Goal: Task Accomplishment & Management: Use online tool/utility

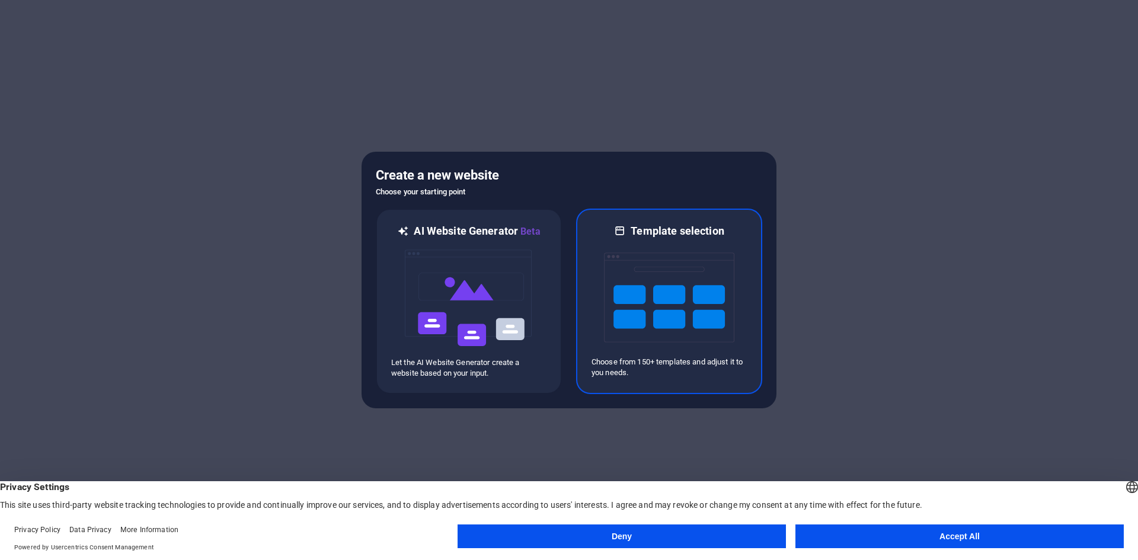
click at [679, 303] on img at bounding box center [669, 297] width 130 height 119
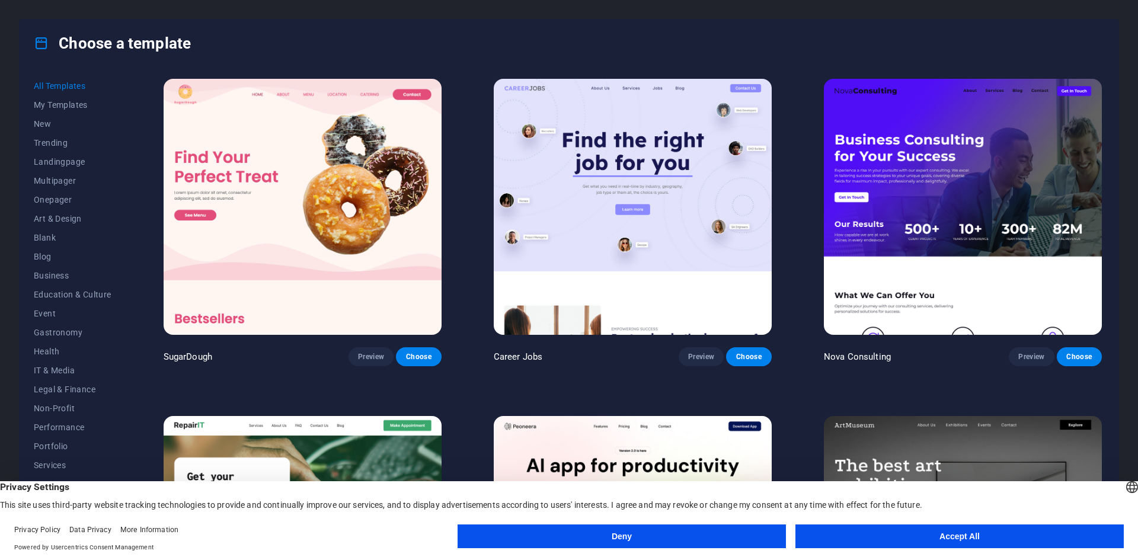
click at [968, 537] on button "Accept All" at bounding box center [959, 537] width 328 height 24
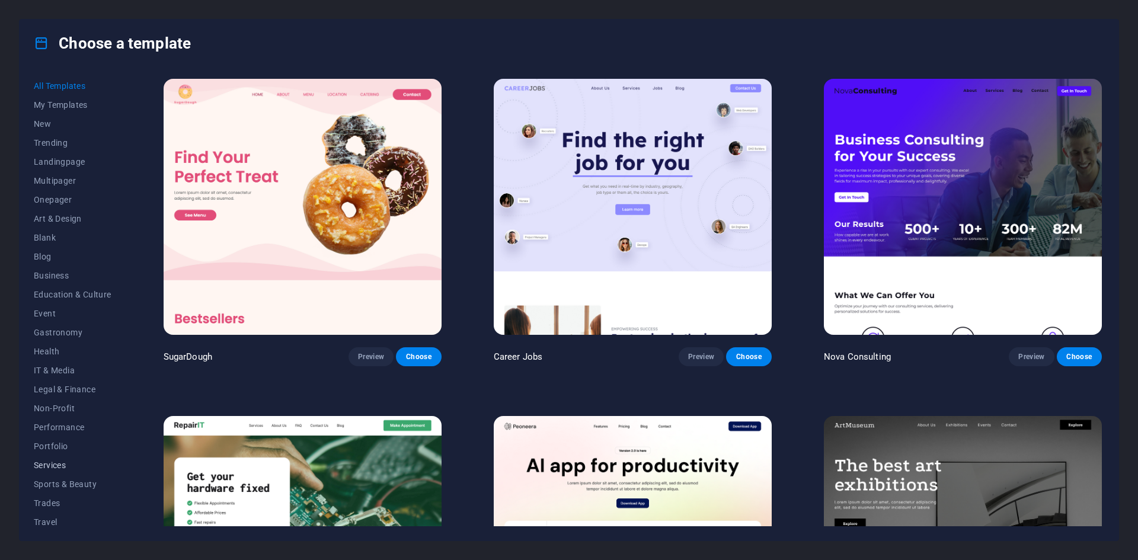
scroll to position [24, 0]
click at [46, 250] on span "Business" at bounding box center [73, 251] width 78 height 9
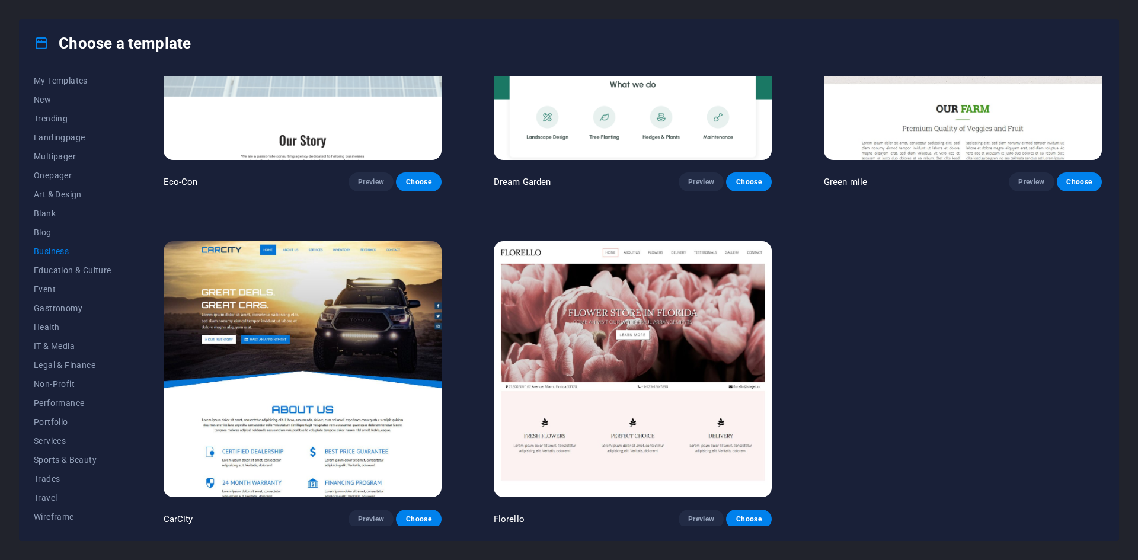
scroll to position [0, 0]
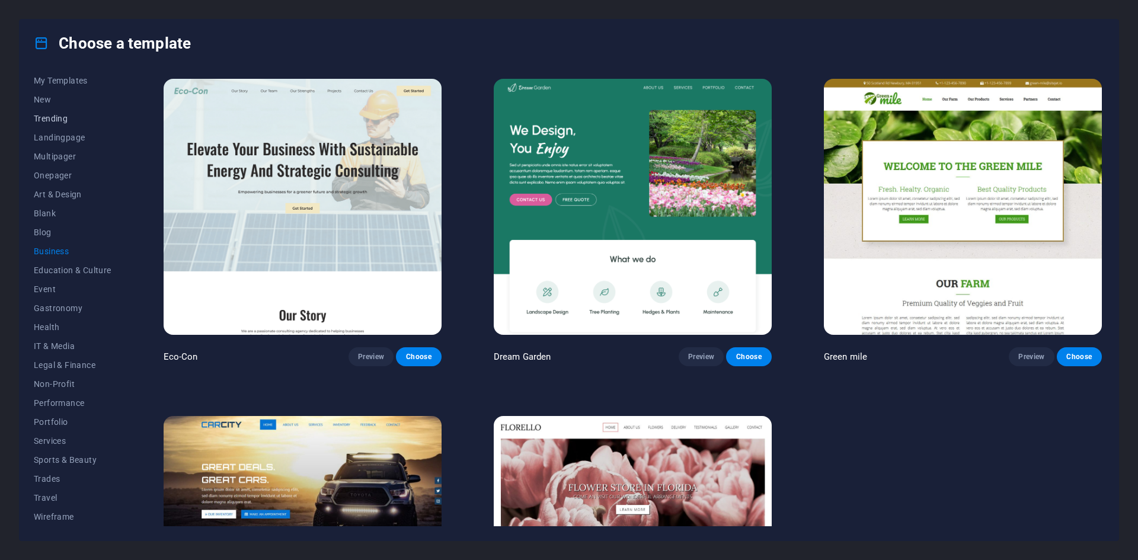
click at [51, 114] on span "Trending" at bounding box center [73, 118] width 78 height 9
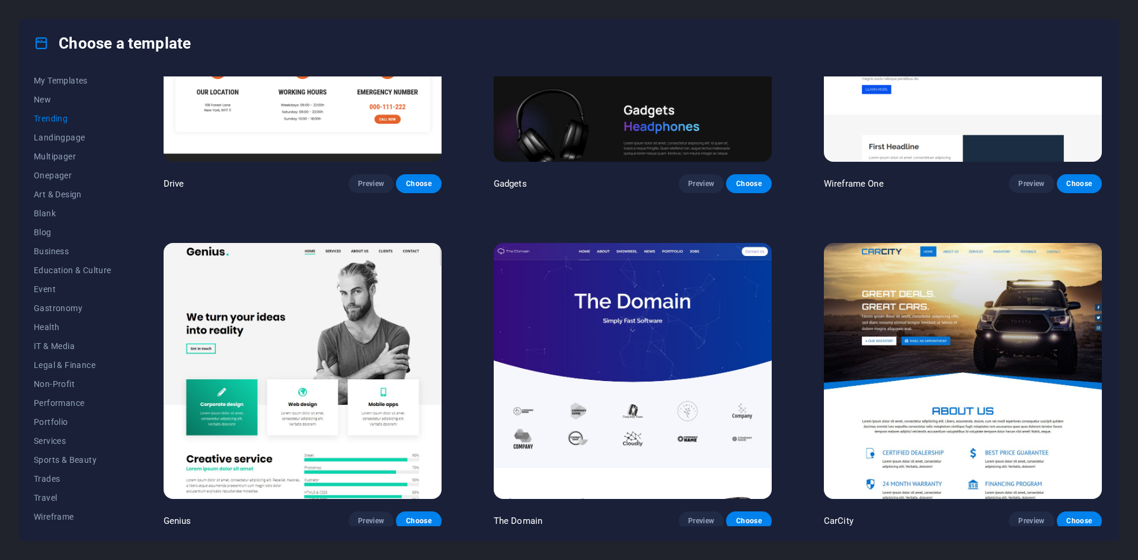
scroll to position [1519, 0]
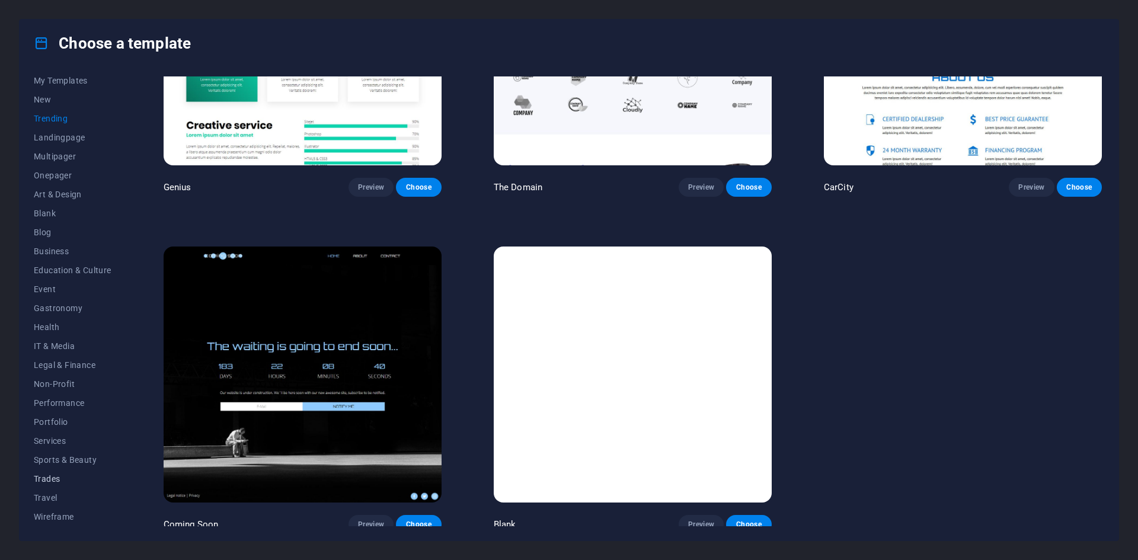
click at [59, 476] on span "Trades" at bounding box center [73, 478] width 78 height 9
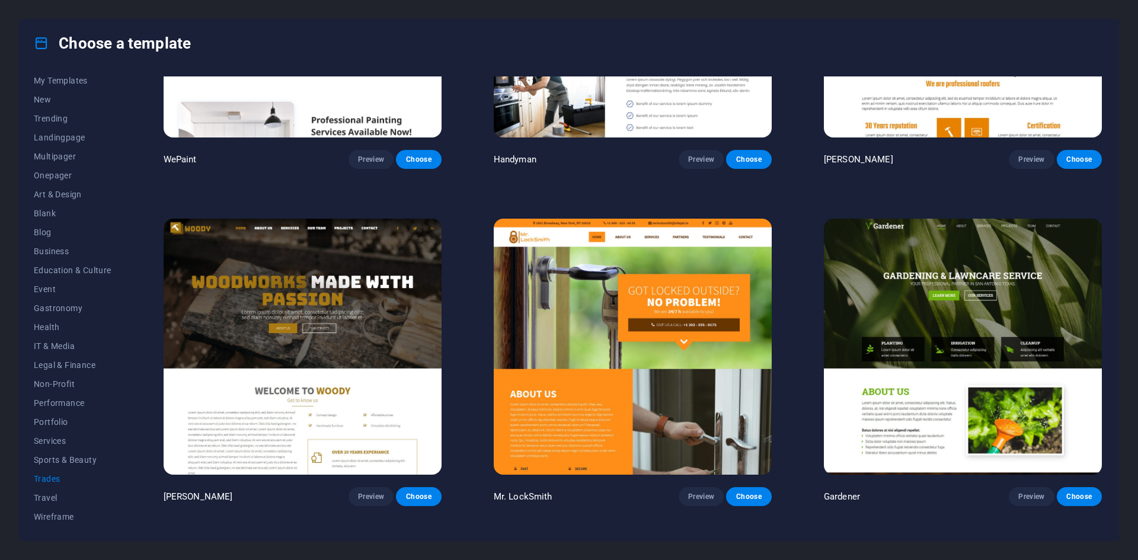
scroll to position [511, 0]
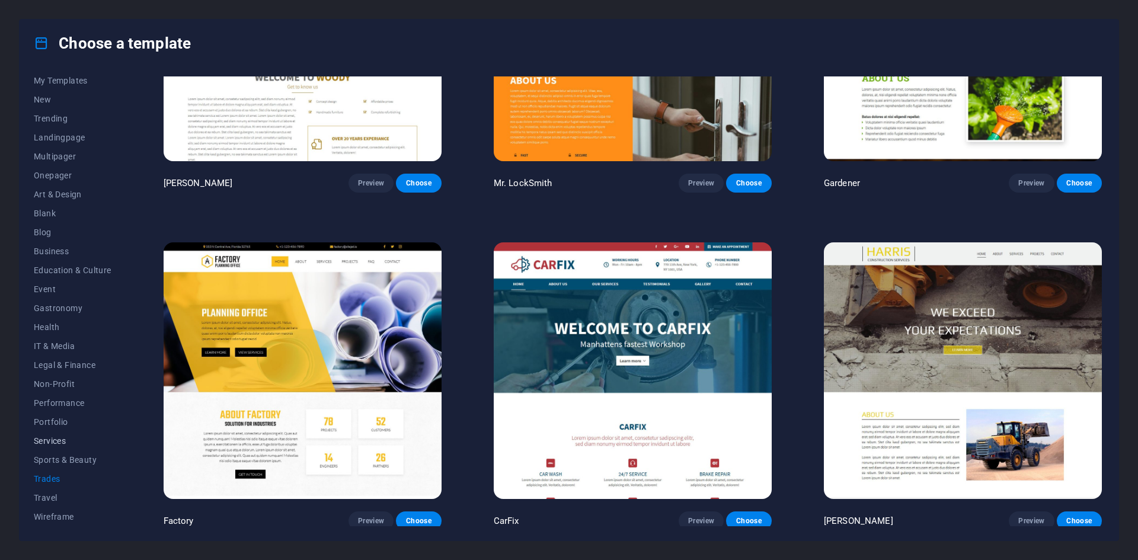
click at [47, 440] on span "Services" at bounding box center [73, 440] width 78 height 9
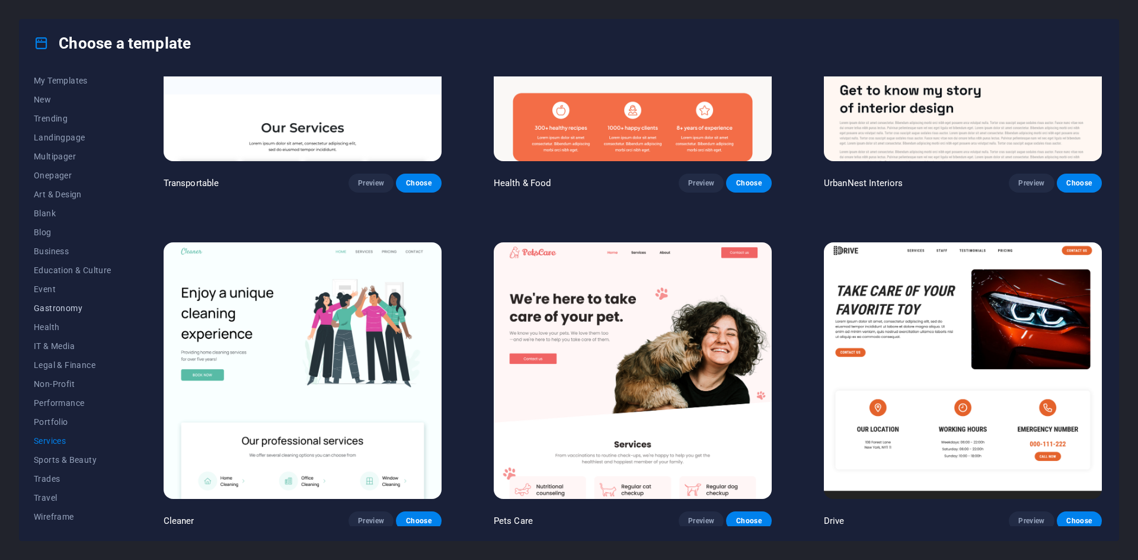
click at [58, 303] on span "Gastronomy" at bounding box center [73, 307] width 78 height 9
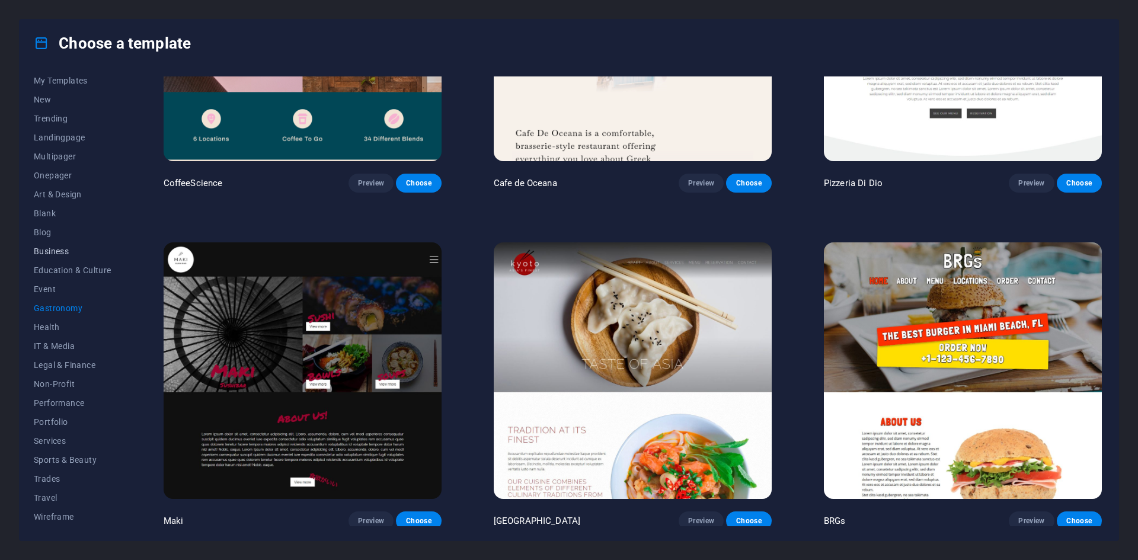
click at [46, 248] on span "Business" at bounding box center [73, 251] width 78 height 9
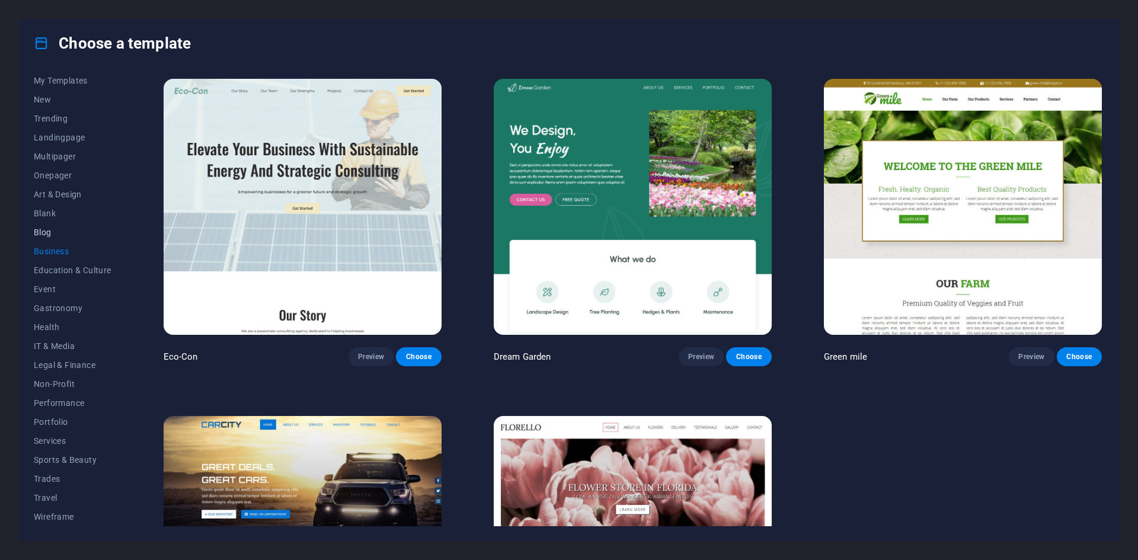
click at [44, 229] on span "Blog" at bounding box center [73, 232] width 78 height 9
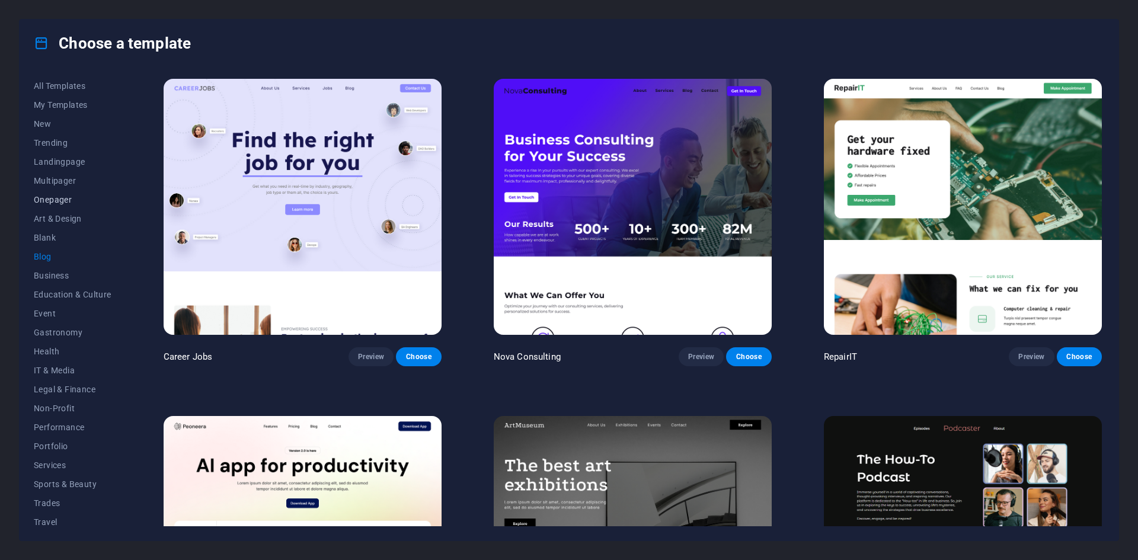
click at [58, 197] on span "Onepager" at bounding box center [73, 199] width 78 height 9
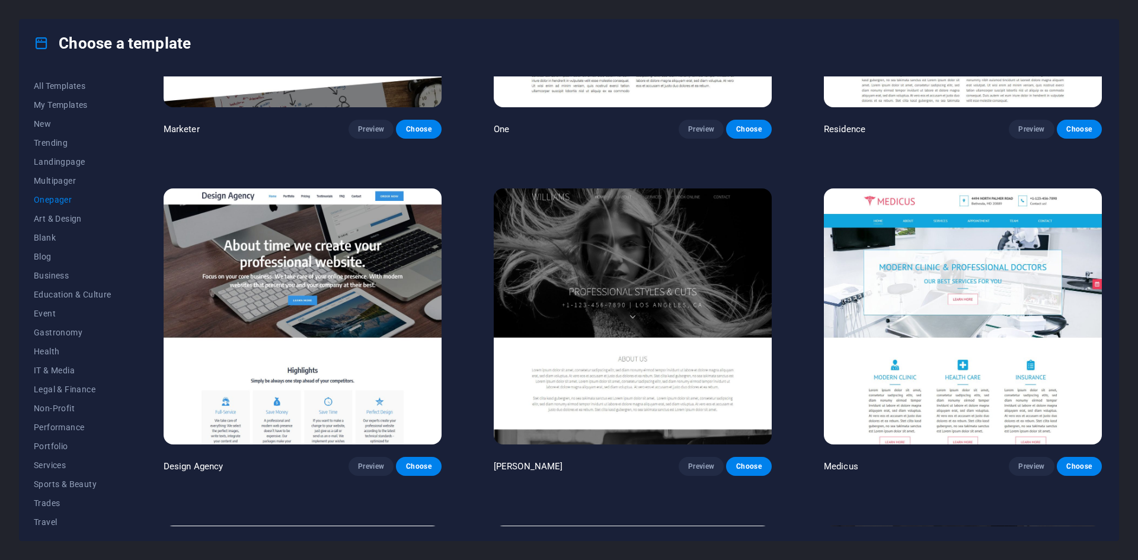
scroll to position [6580, 0]
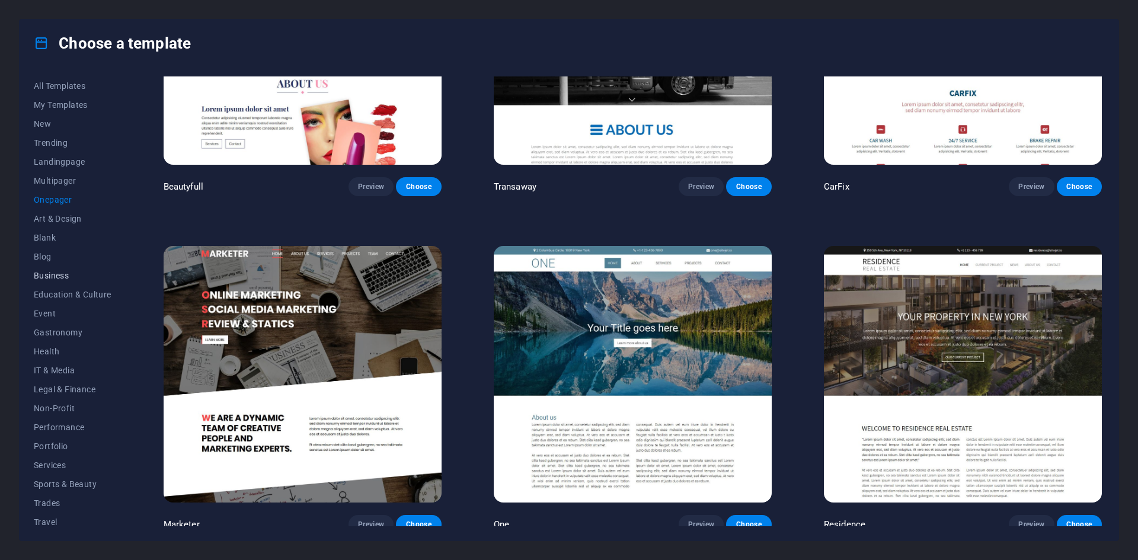
click at [51, 274] on span "Business" at bounding box center [73, 275] width 78 height 9
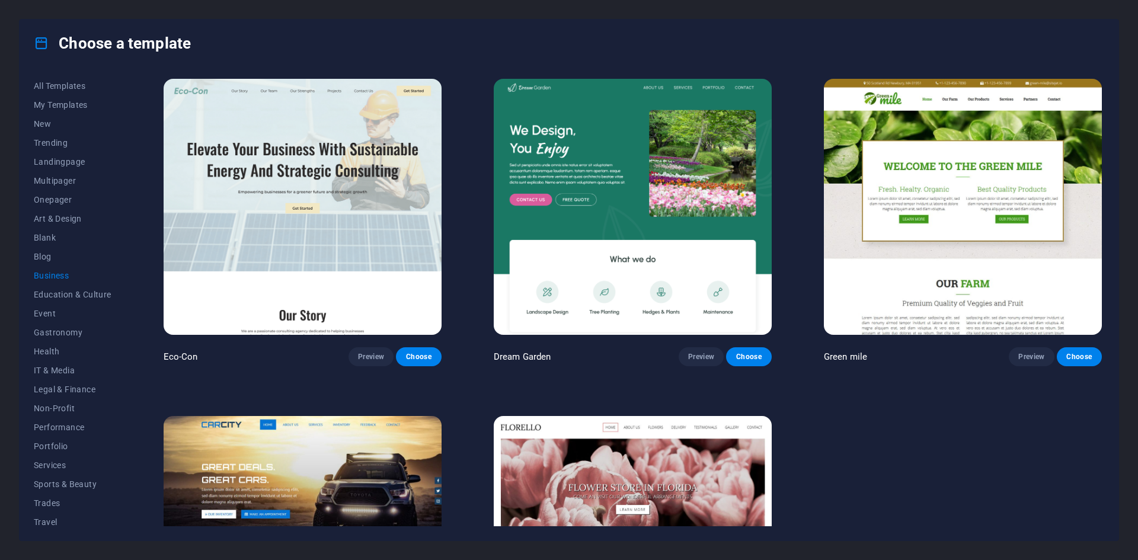
scroll to position [175, 0]
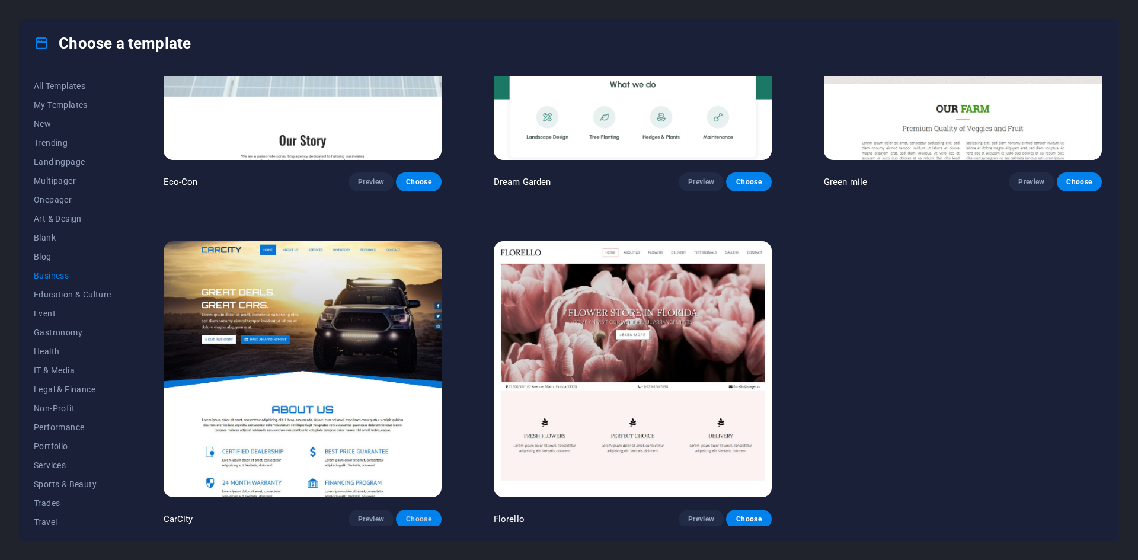
click at [420, 517] on span "Choose" at bounding box center [418, 518] width 26 height 9
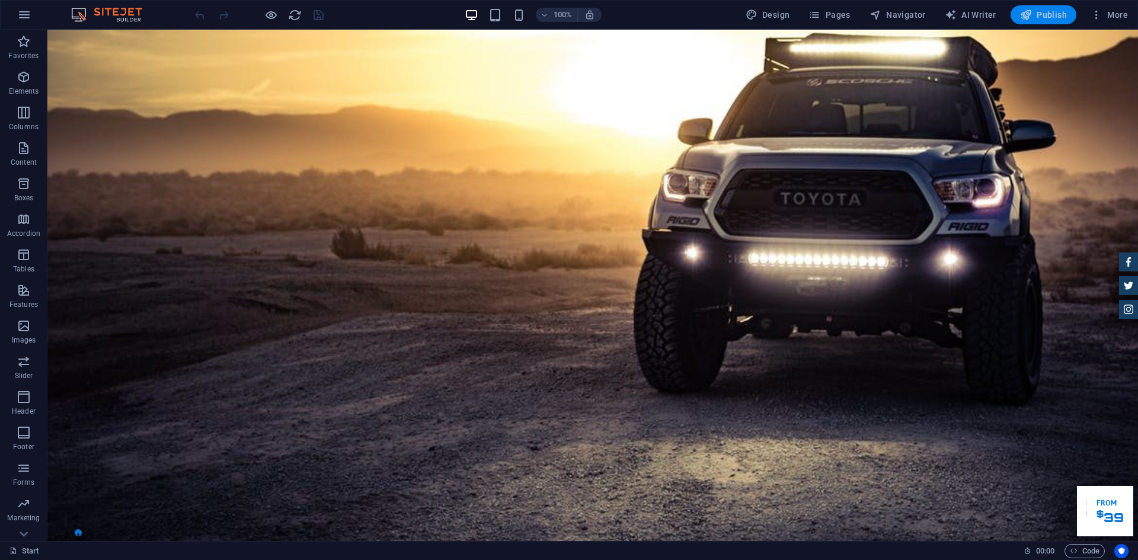
click at [1037, 17] on span "Publish" at bounding box center [1043, 15] width 47 height 12
